Goal: Information Seeking & Learning: Understand process/instructions

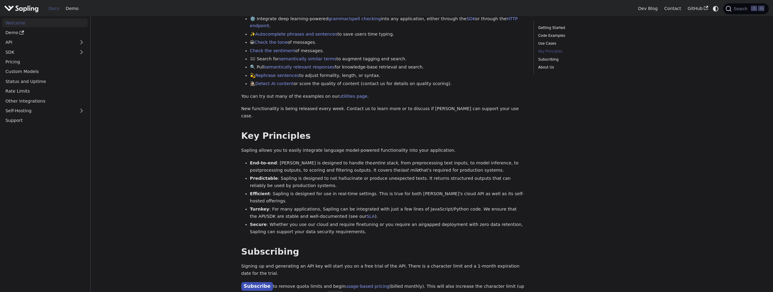
scroll to position [268, 0]
click at [84, 59] on link "Pricing" at bounding box center [45, 62] width 86 height 9
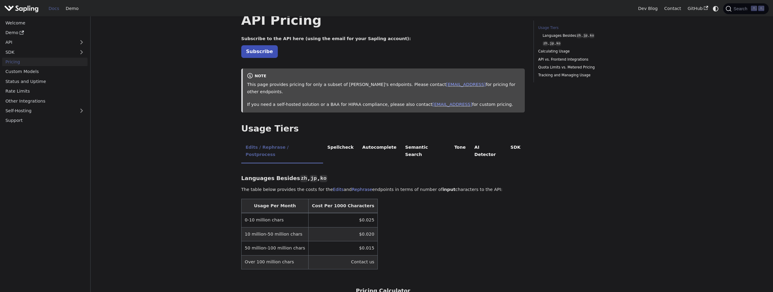
scroll to position [25, 0]
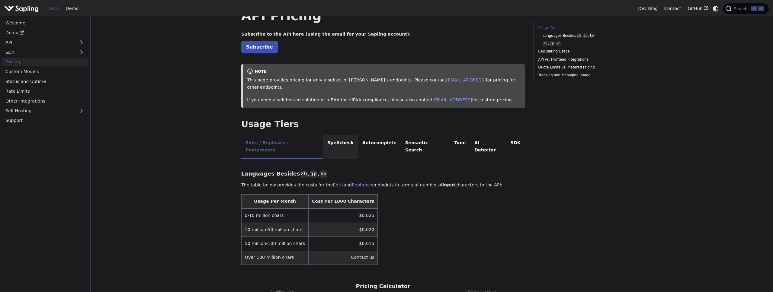
click at [337, 135] on li "Spellcheck" at bounding box center [340, 147] width 35 height 24
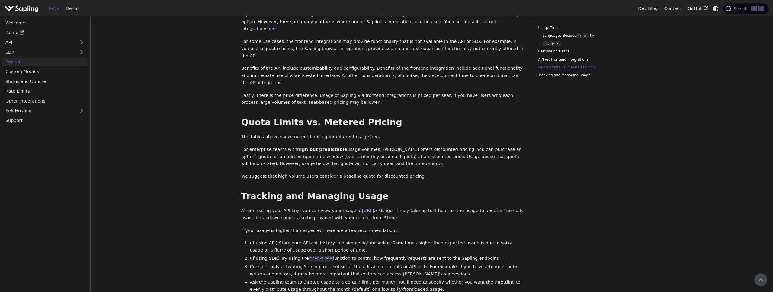
scroll to position [290, 0]
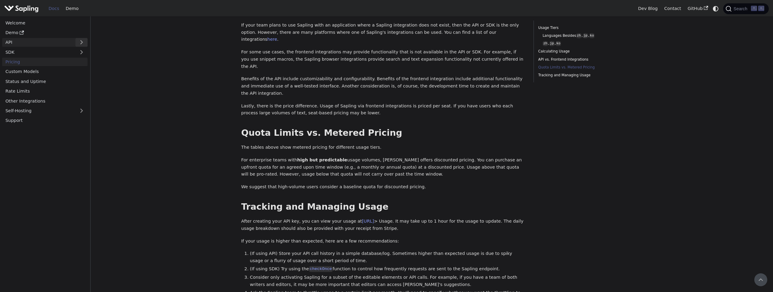
click at [81, 41] on button "Expand sidebar category 'API'" at bounding box center [82, 42] width 12 height 9
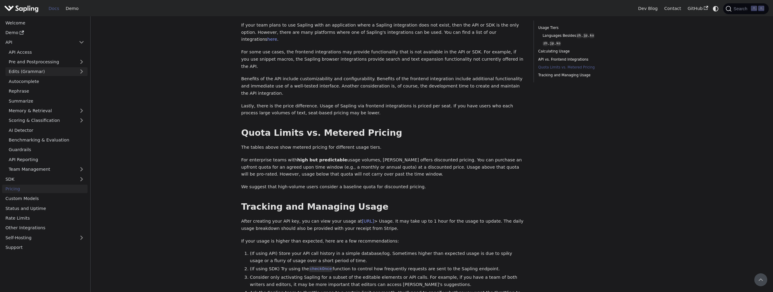
click at [71, 73] on link "Edits (Grammar)" at bounding box center [46, 71] width 82 height 9
click at [69, 79] on link "Edits Overview" at bounding box center [48, 81] width 79 height 9
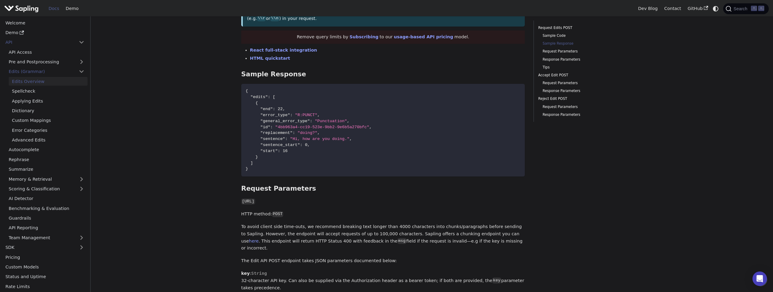
scroll to position [327, 0]
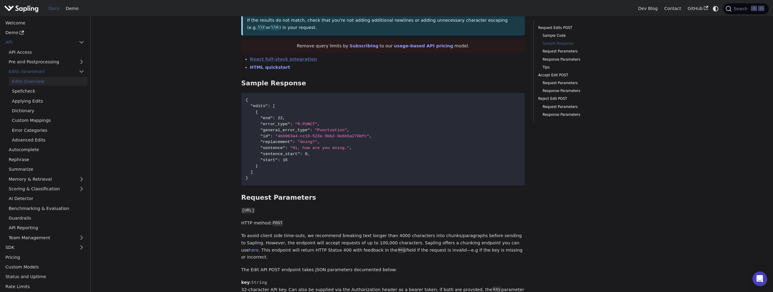
click at [267, 60] on link "React full-stack integration" at bounding box center [283, 59] width 67 height 5
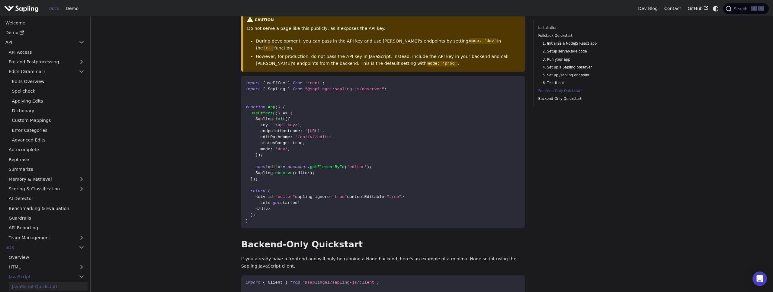
scroll to position [1180, 0]
click at [22, 90] on link "Spellcheck" at bounding box center [48, 91] width 79 height 9
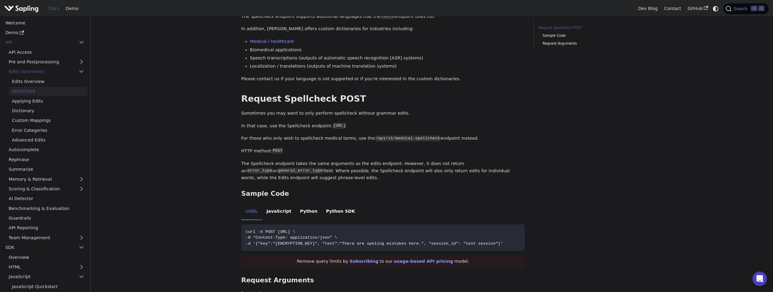
scroll to position [151, 0]
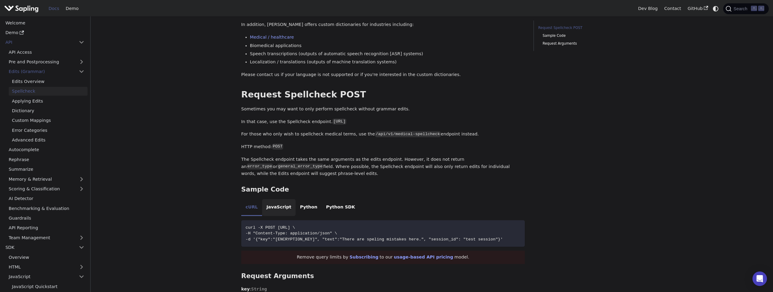
click at [283, 216] on li "JavaScript" at bounding box center [279, 207] width 34 height 17
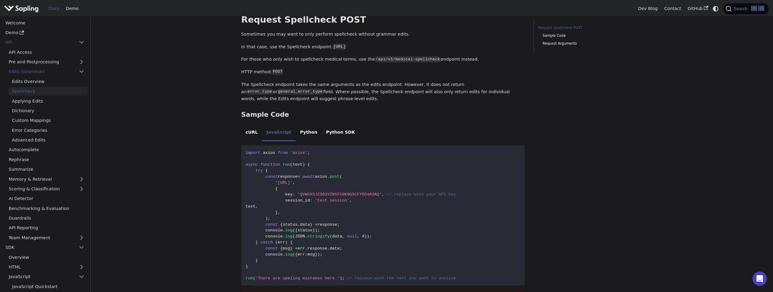
scroll to position [227, 0]
drag, startPoint x: 343, startPoint y: 190, endPoint x: 377, endPoint y: 190, distance: 34.8
click at [293, 185] on span "'[URL]'" at bounding box center [284, 182] width 17 height 5
copy span "/v1/spellcheck"
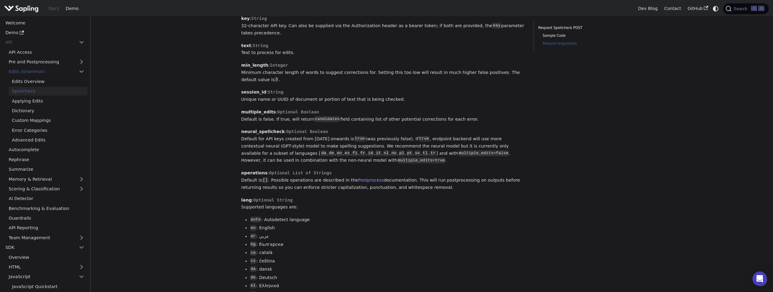
scroll to position [489, 0]
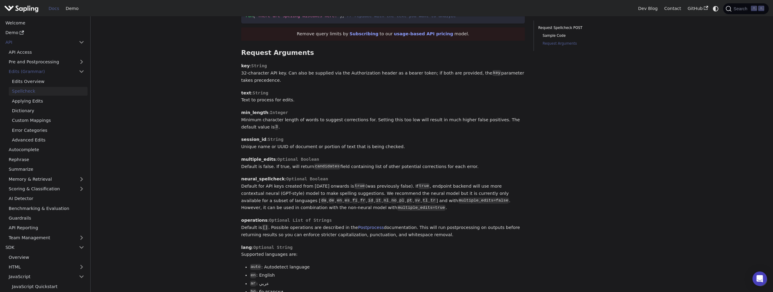
click at [146, 110] on main "API Edits (Grammar) Spellcheck On this page Spellcheck For some use cases, gram…" at bounding box center [432, 105] width 683 height 1156
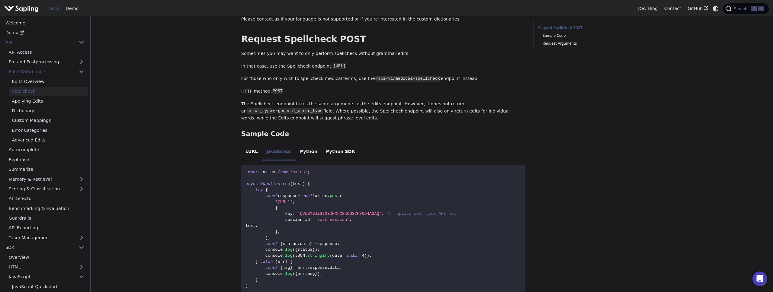
scroll to position [206, 0]
drag, startPoint x: 278, startPoint y: 212, endPoint x: 377, endPoint y: 211, distance: 99.1
click at [293, 205] on span "'[URL]'" at bounding box center [284, 203] width 17 height 5
copy span "[URL]"
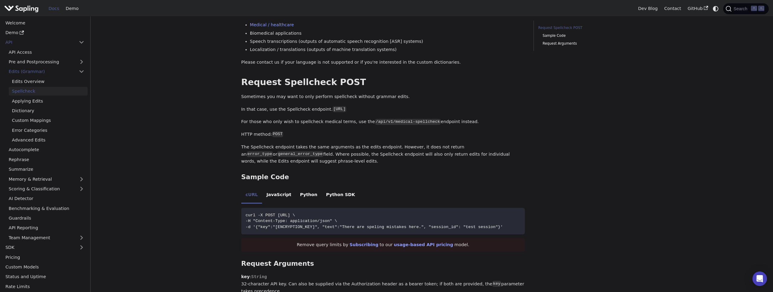
scroll to position [174, 0]
